Goal: Information Seeking & Learning: Learn about a topic

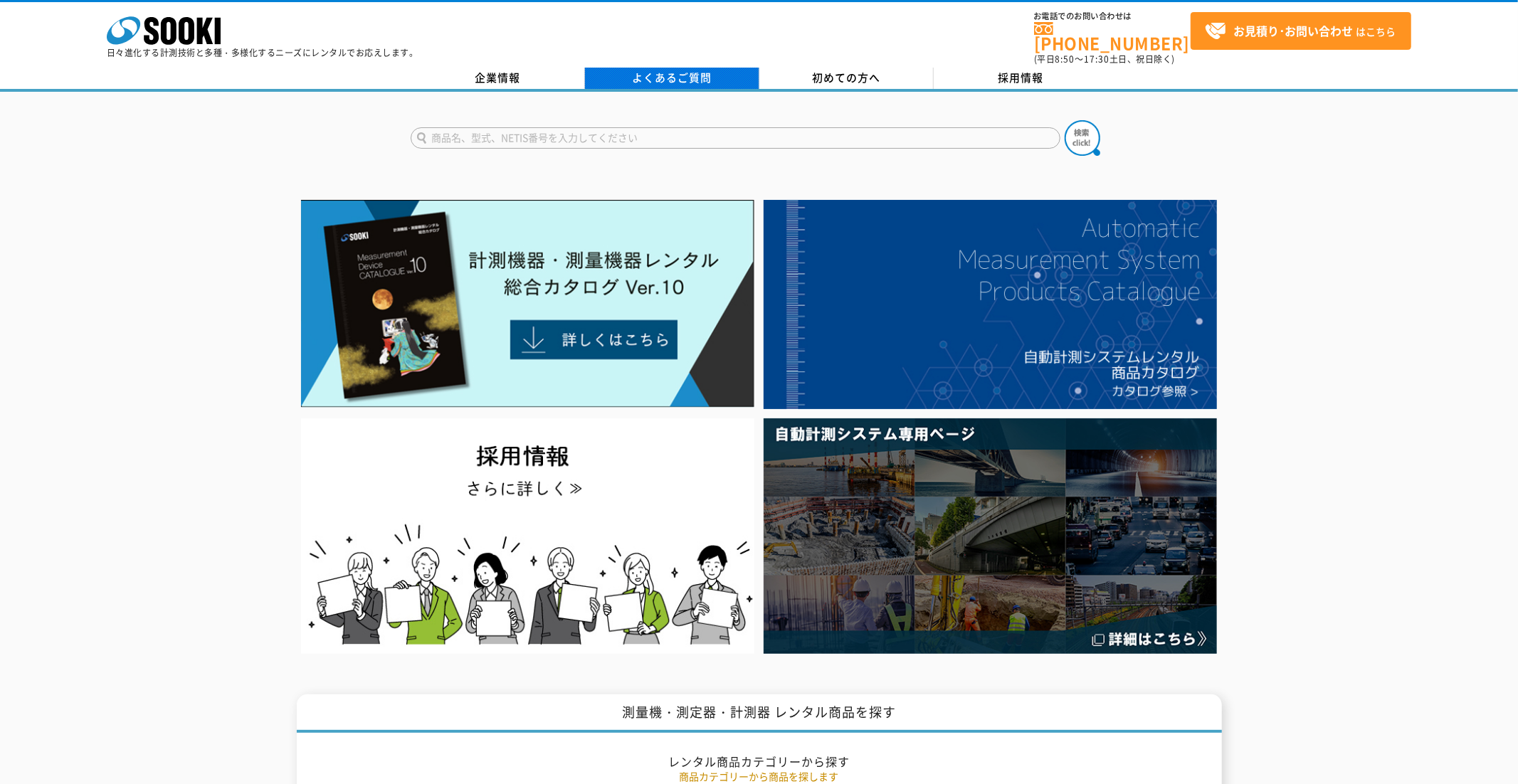
click at [654, 67] on link "よくあるご質問" at bounding box center [671, 78] width 174 height 22
